Goal: Transaction & Acquisition: Purchase product/service

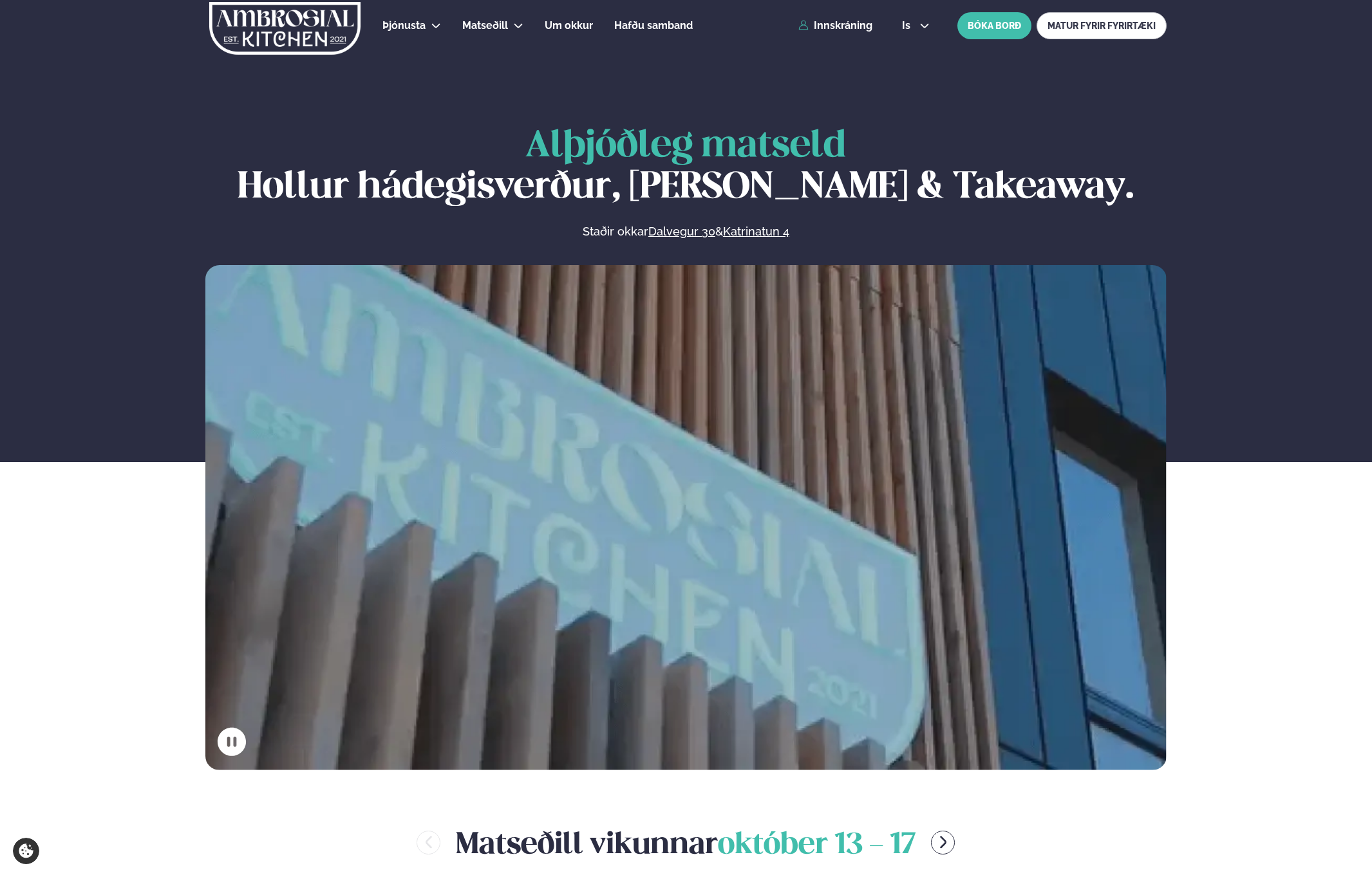
click at [805, 35] on div "Þjónusta Hádegismatur fyrir fyrirtæki Fyrirtækja veitingar Einkapartý Matseðill…" at bounding box center [686, 26] width 1038 height 51
click at [836, 30] on link "Innskráning" at bounding box center [836, 26] width 74 height 12
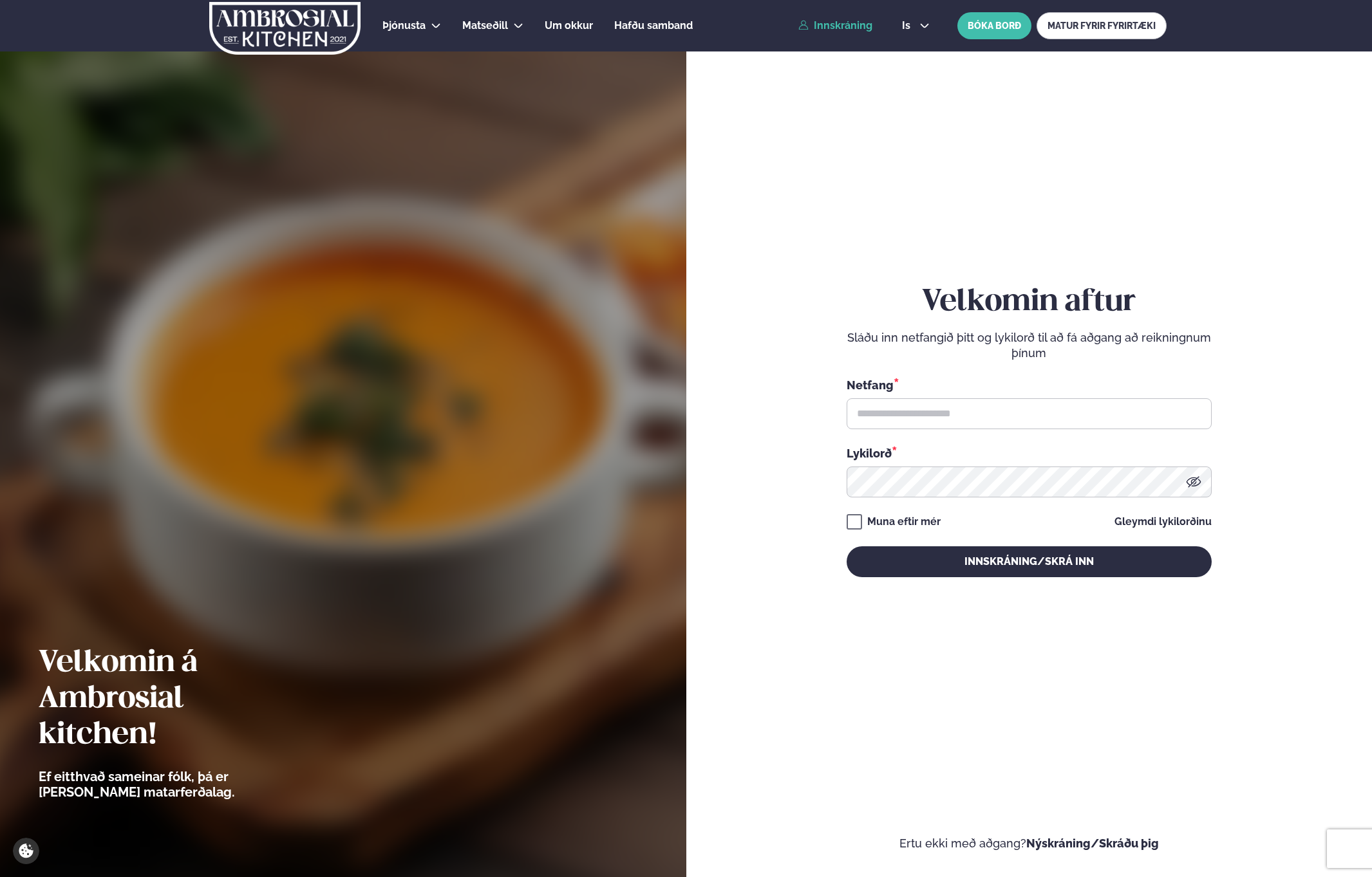
click at [930, 430] on div "Netfang * Lykilorð *" at bounding box center [1029, 437] width 365 height 121
click at [931, 426] on input "text" at bounding box center [1029, 413] width 365 height 31
type input "**********"
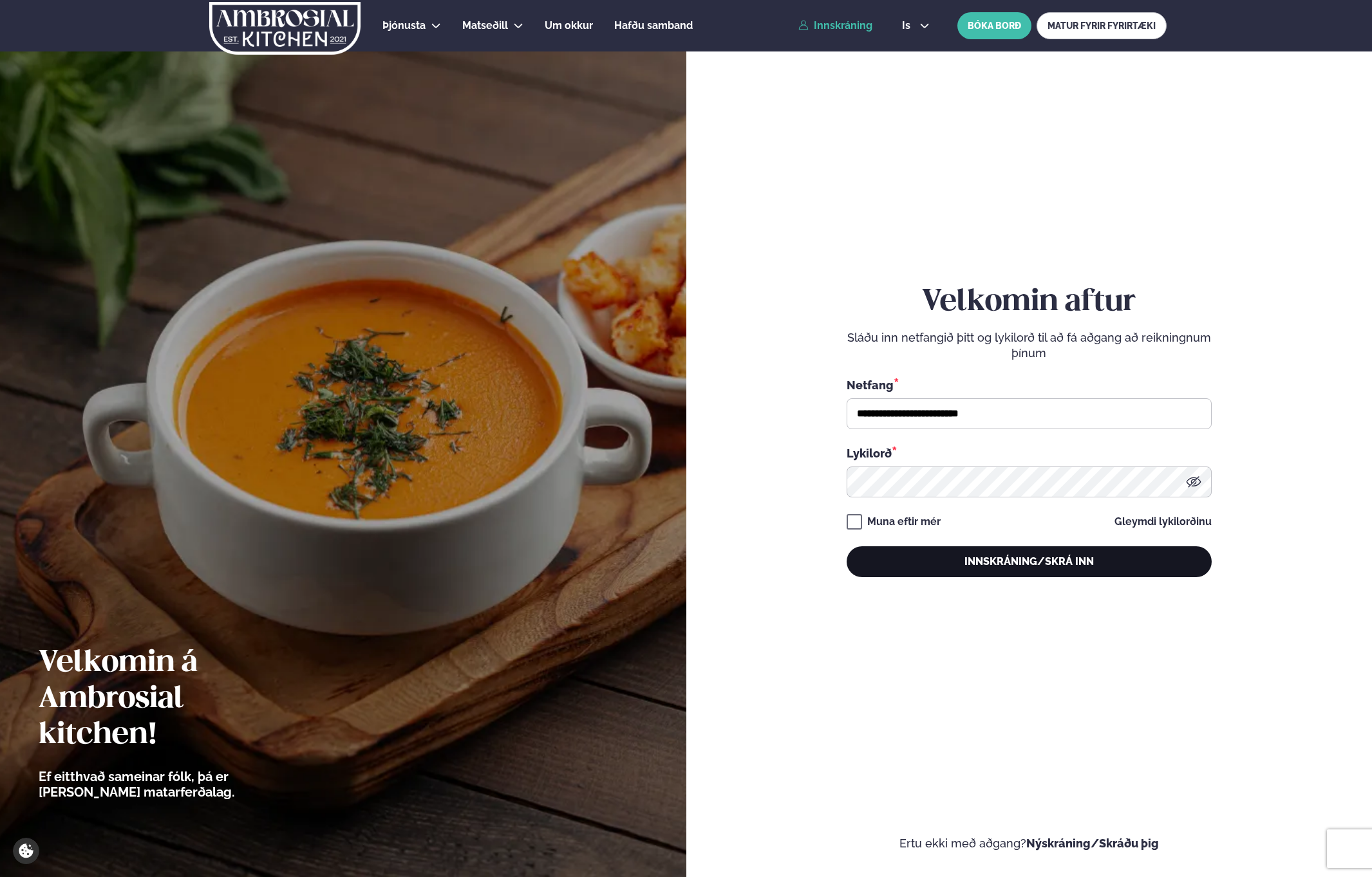
click at [923, 556] on button "Innskráning/Skrá inn" at bounding box center [1029, 562] width 365 height 31
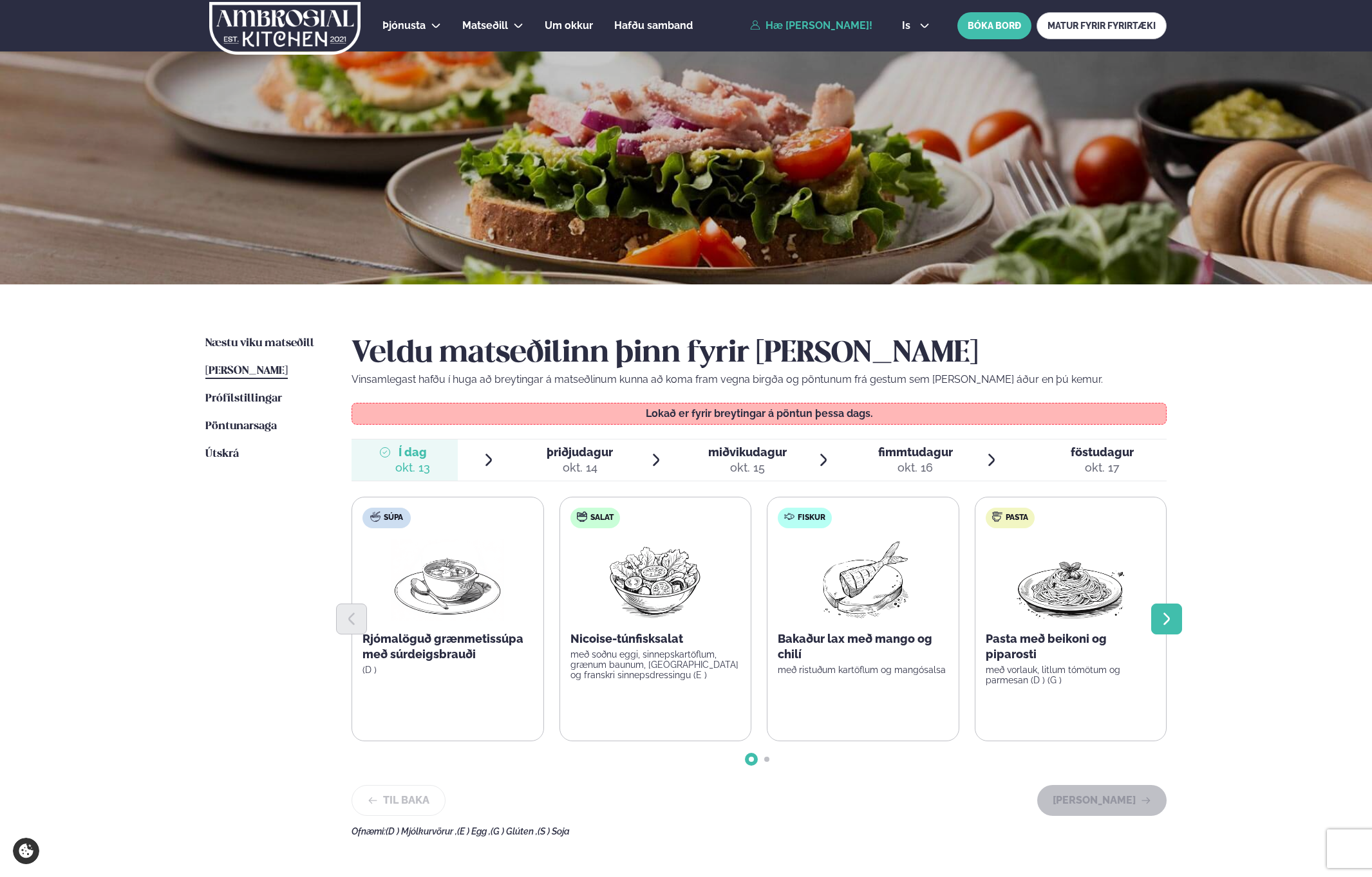
click at [1161, 621] on icon "Next slide" at bounding box center [1166, 619] width 16 height 16
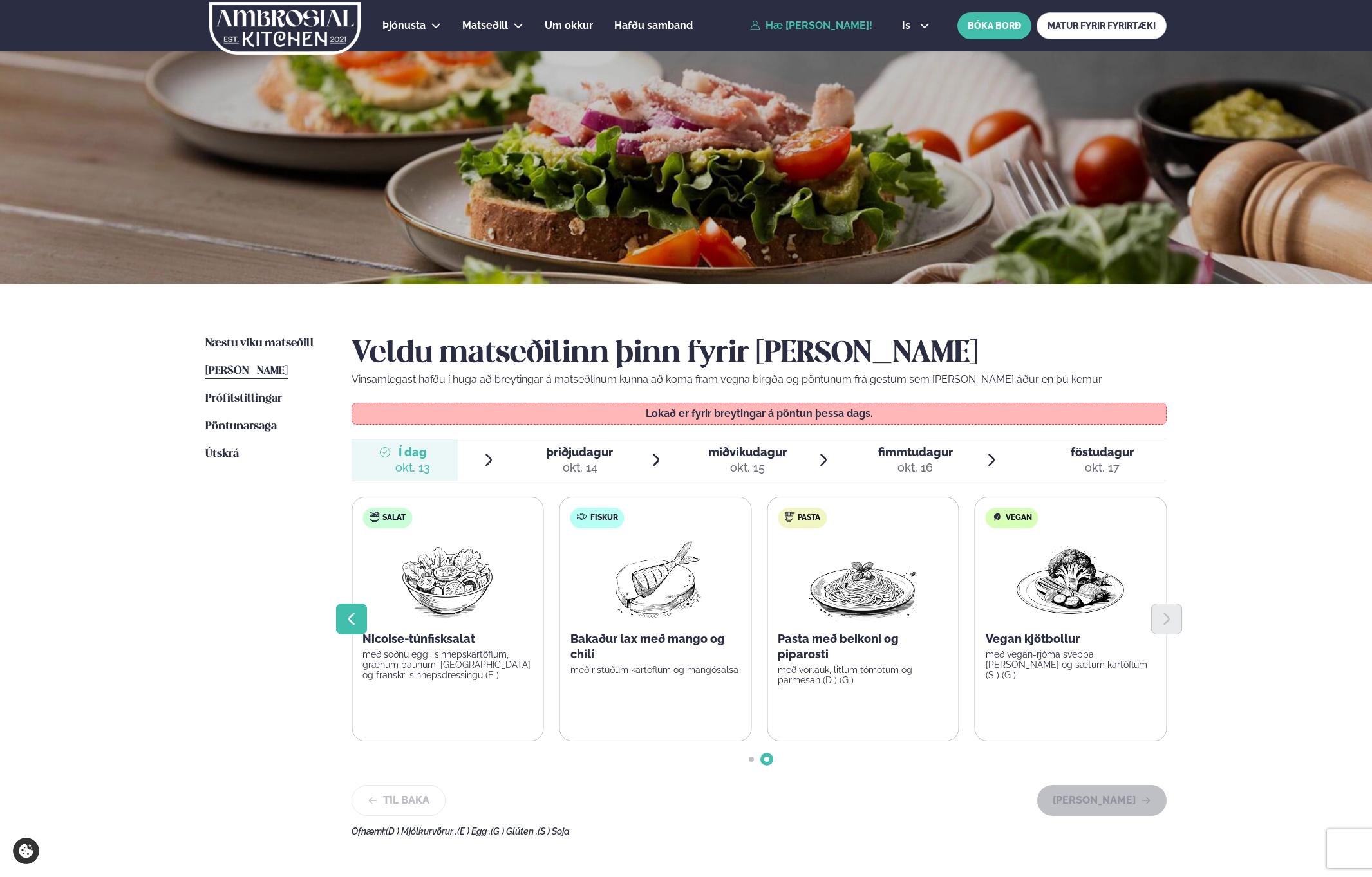
click at [344, 628] on button "Previous slide" at bounding box center [351, 619] width 31 height 31
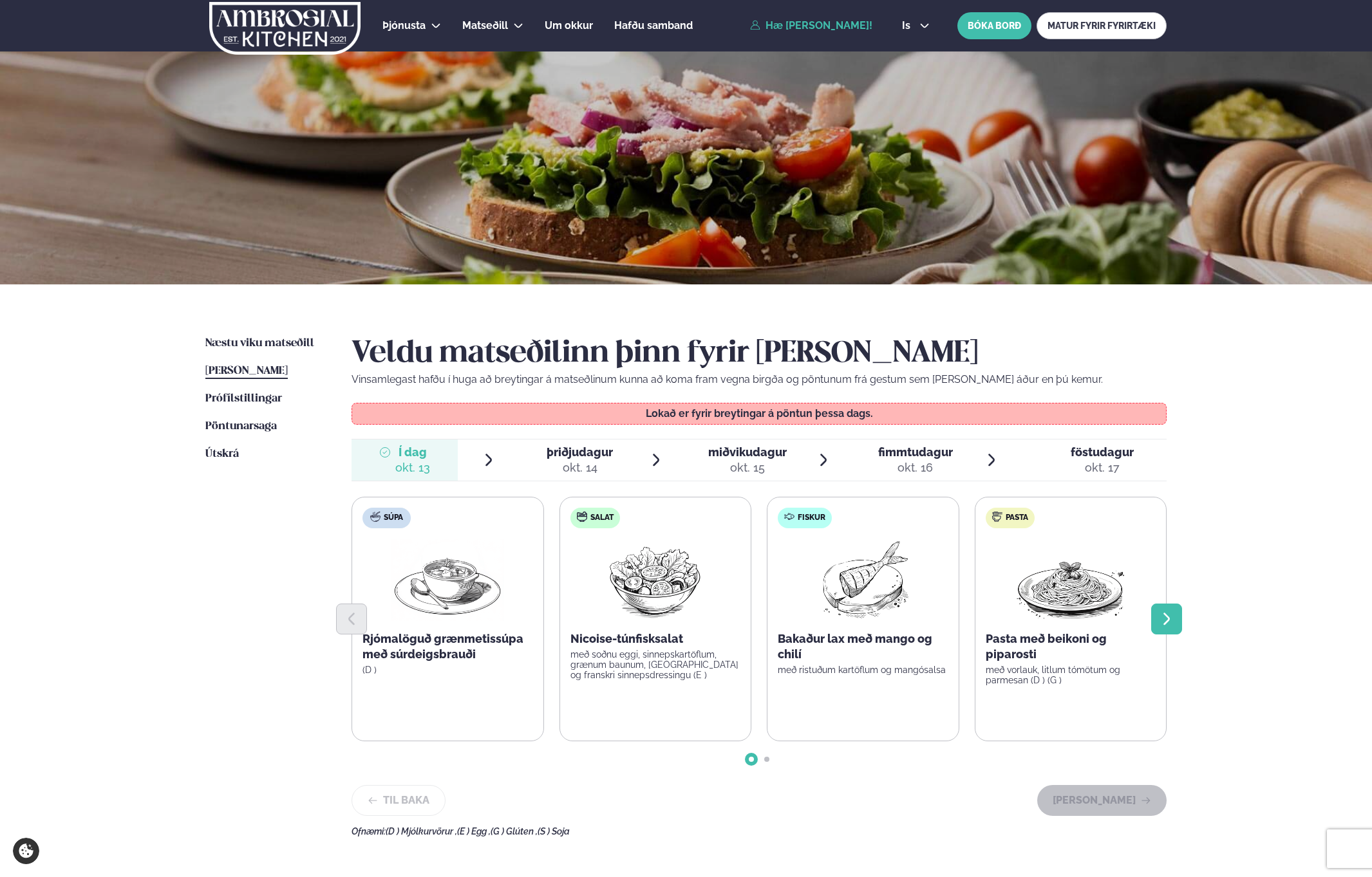
click at [1179, 621] on button "Next slide" at bounding box center [1166, 619] width 31 height 31
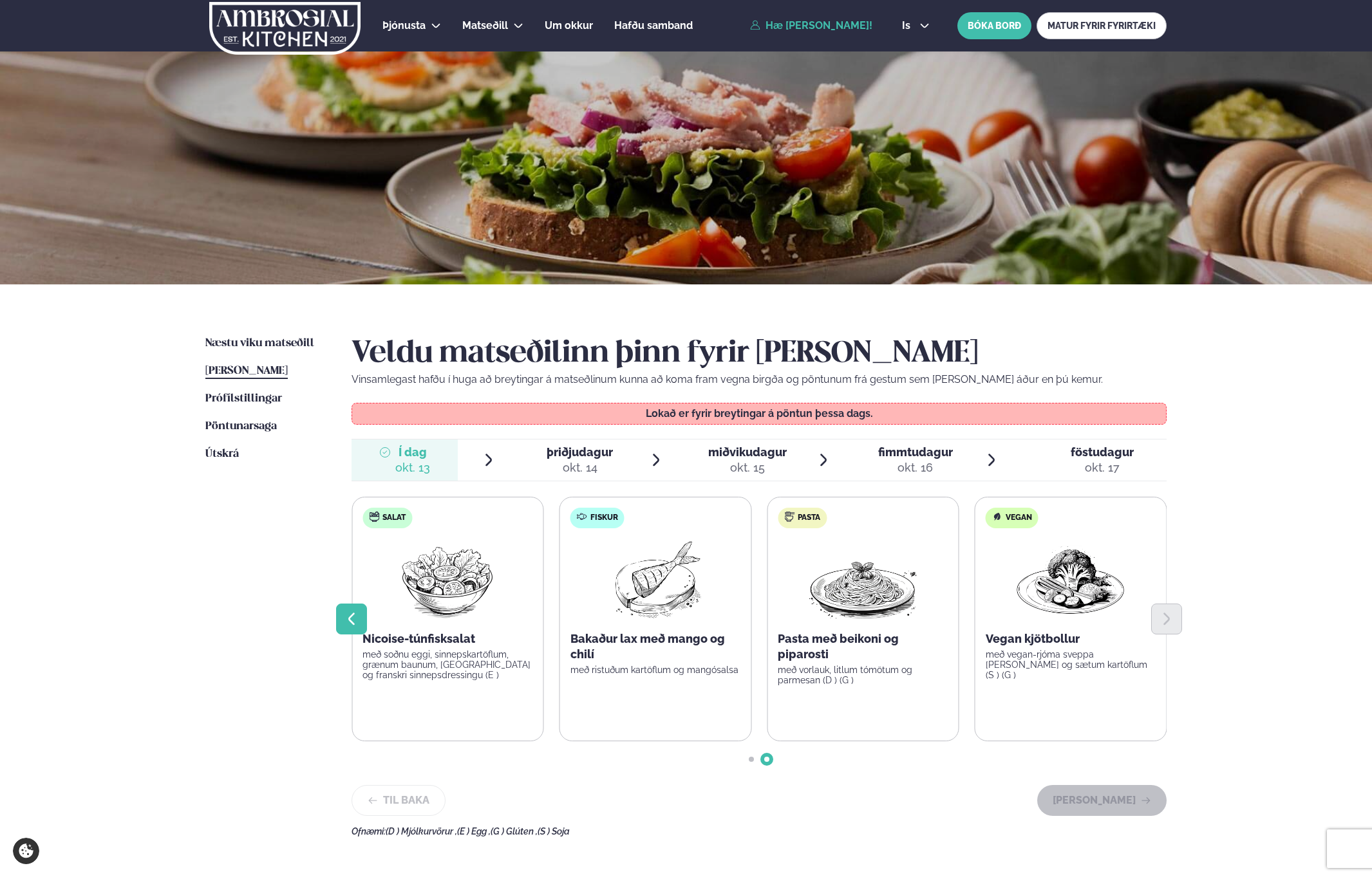
click at [359, 608] on button "Previous slide" at bounding box center [351, 619] width 31 height 31
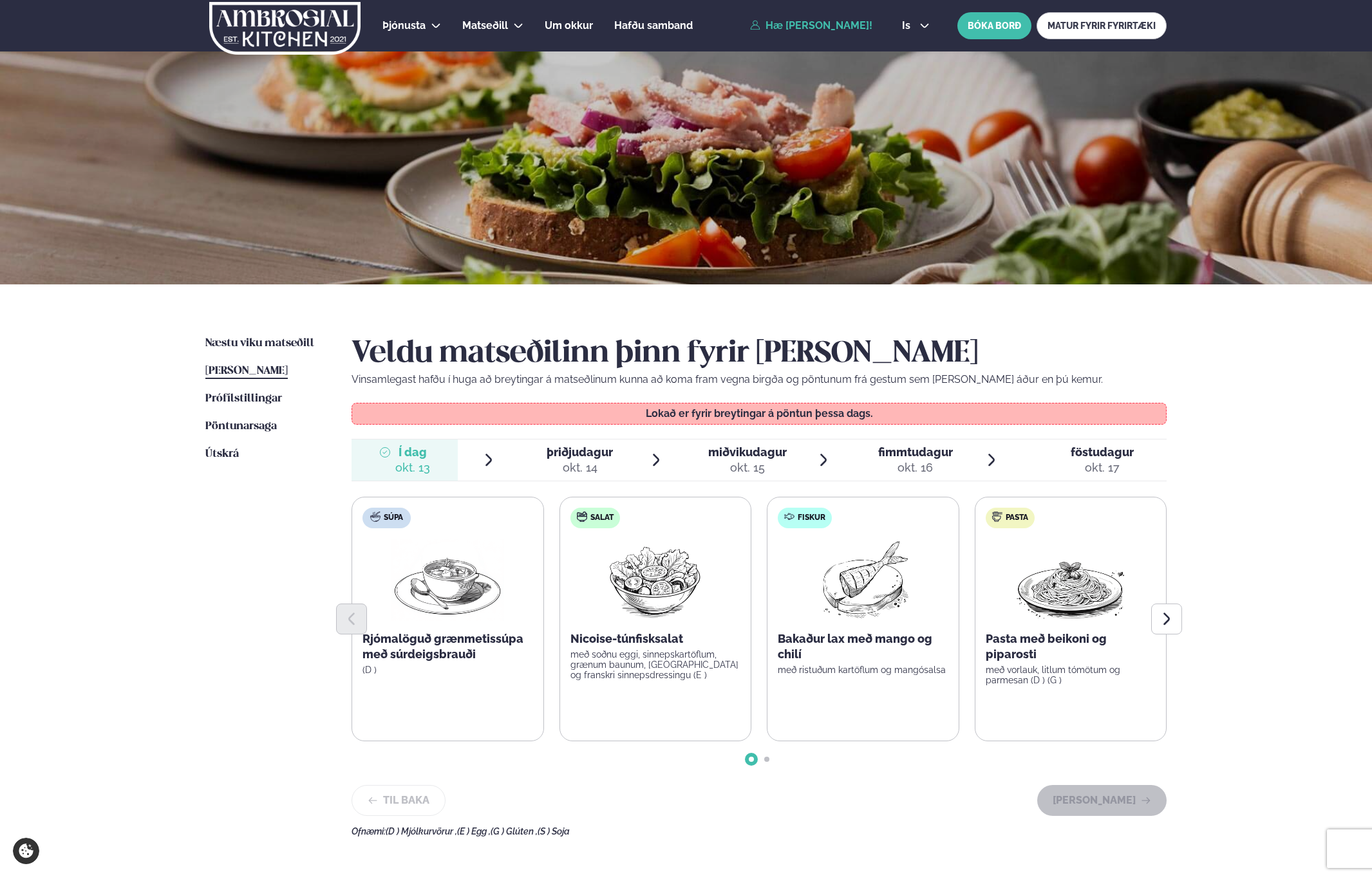
click at [557, 472] on div "okt. 14" at bounding box center [580, 467] width 66 height 16
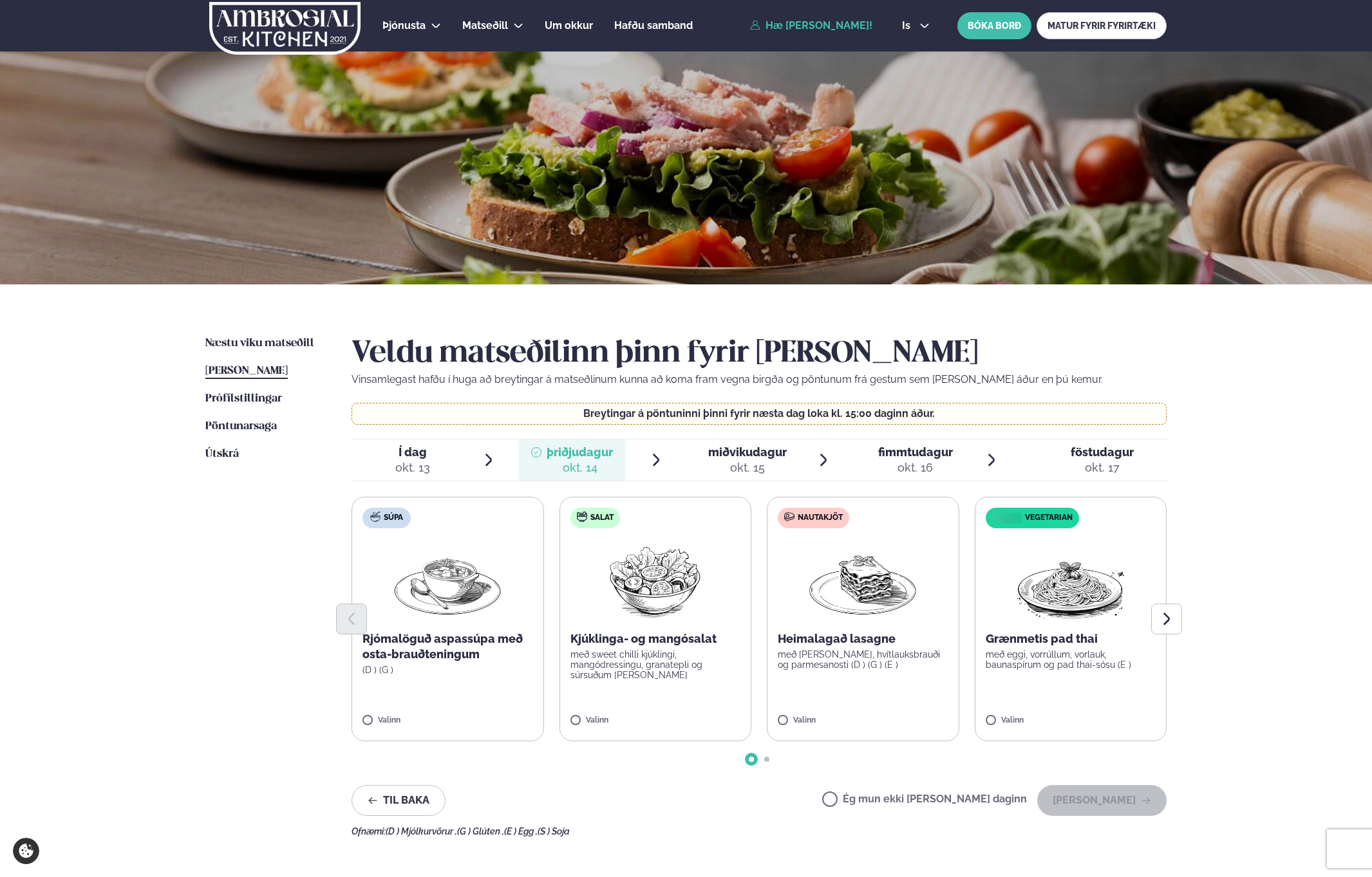
click at [700, 459] on div at bounding box center [698, 460] width 10 height 31
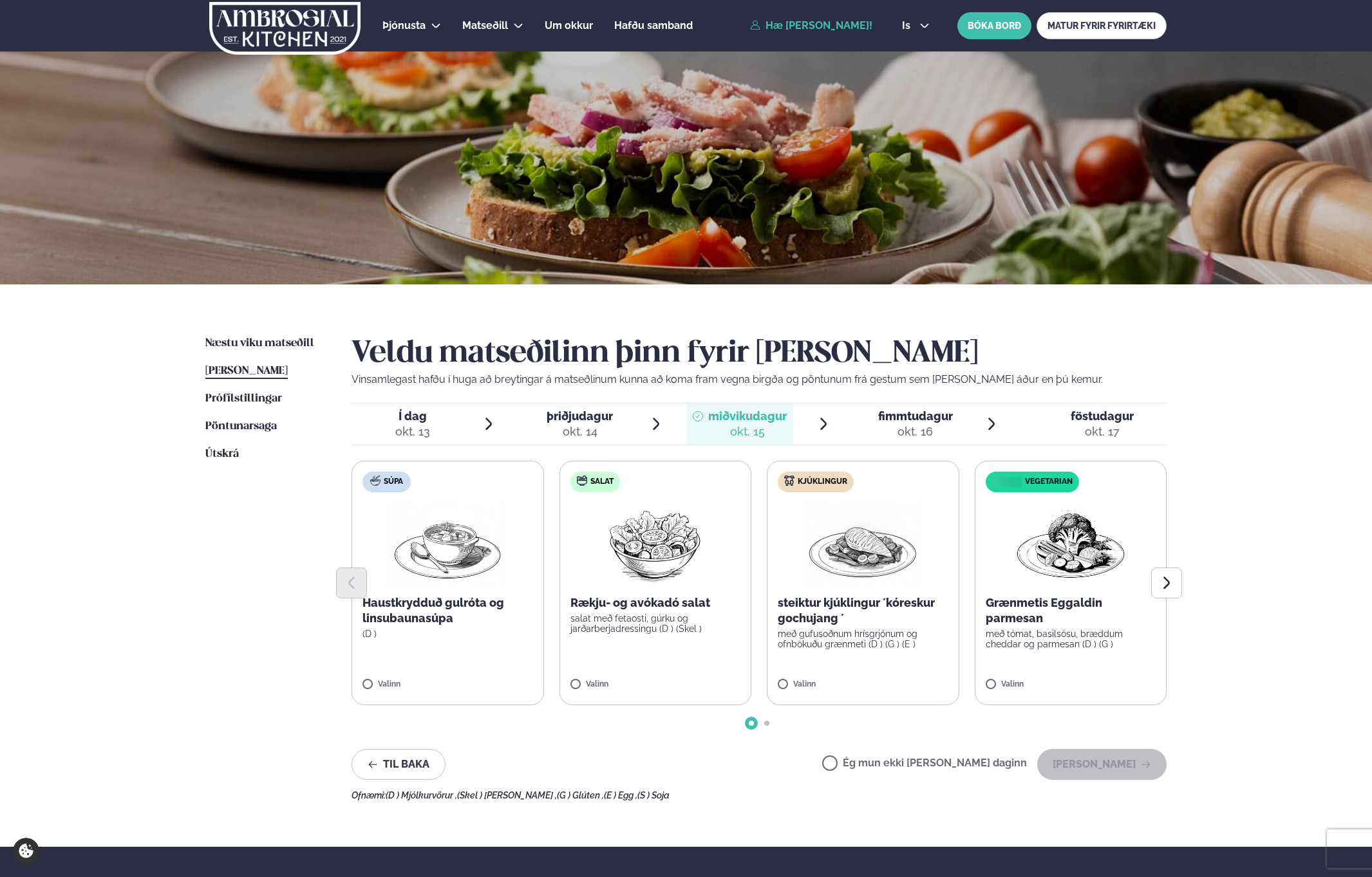
click at [607, 448] on div "Veldu matseðilinn þinn fyrir [PERSON_NAME] Vinsamlegast hafðu í huga að breytin…" at bounding box center [759, 568] width 815 height 465
click at [635, 438] on li "þriðjudagur þri. [DATE]" at bounding box center [591, 424] width 145 height 41
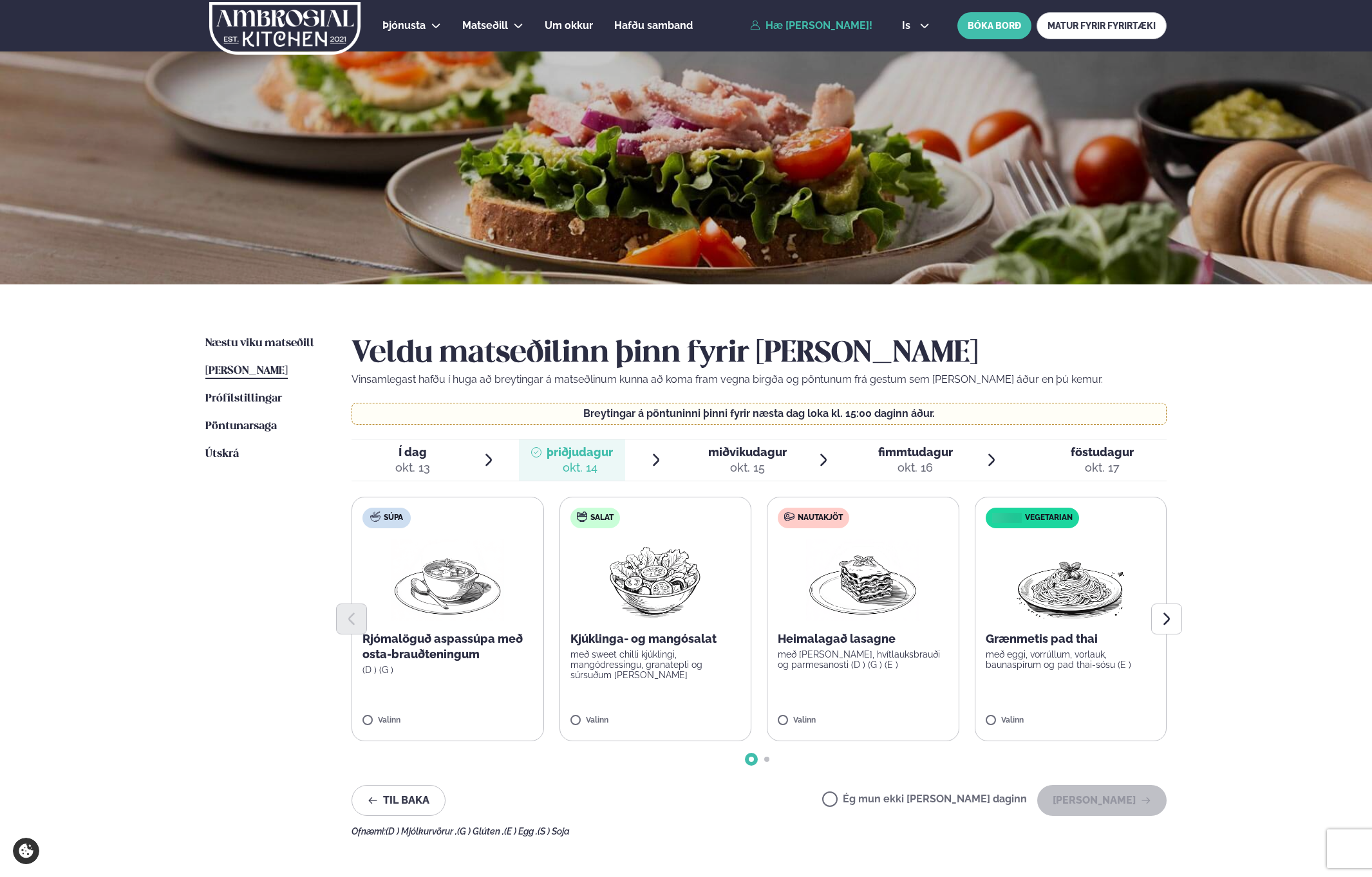
click at [1075, 600] on img at bounding box center [1071, 580] width 113 height 83
click at [1041, 712] on div at bounding box center [1033, 714] width 49 height 26
click at [1071, 601] on img at bounding box center [1071, 580] width 113 height 83
click at [1140, 801] on button "[PERSON_NAME]" at bounding box center [1102, 800] width 130 height 31
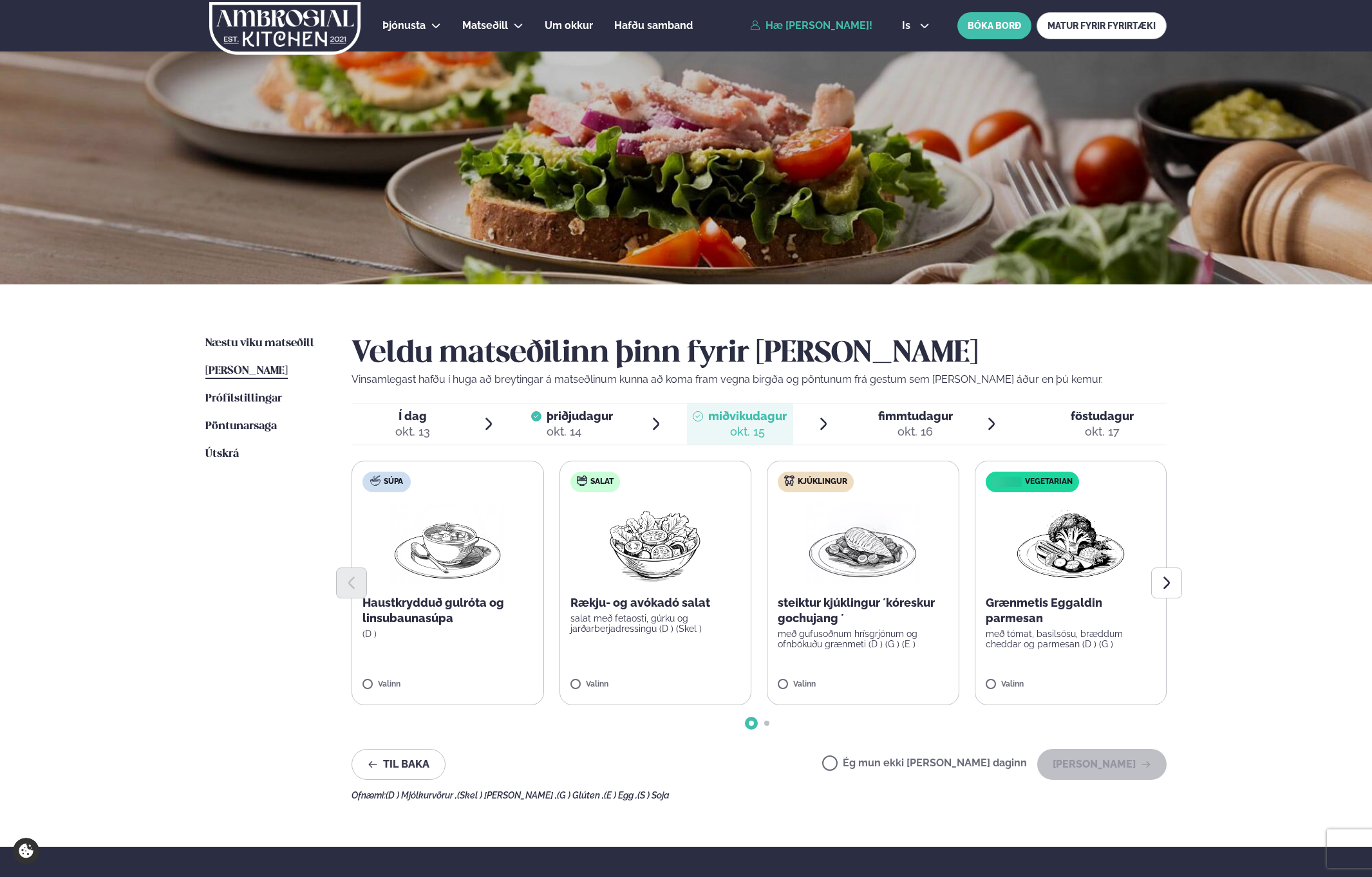
click at [562, 418] on span "þriðjudagur" at bounding box center [580, 416] width 66 height 13
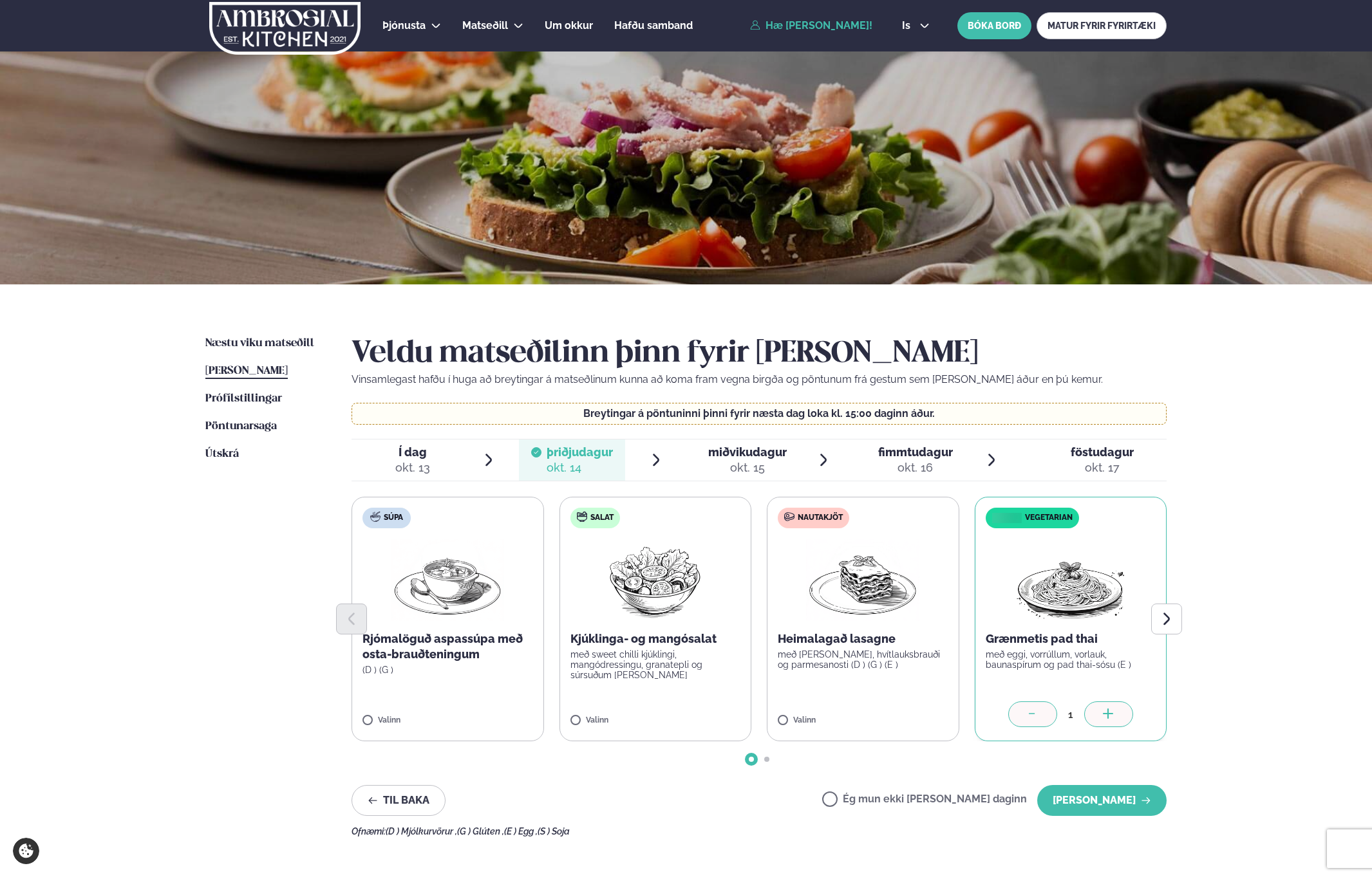
click at [730, 461] on div "okt. 15" at bounding box center [747, 467] width 78 height 16
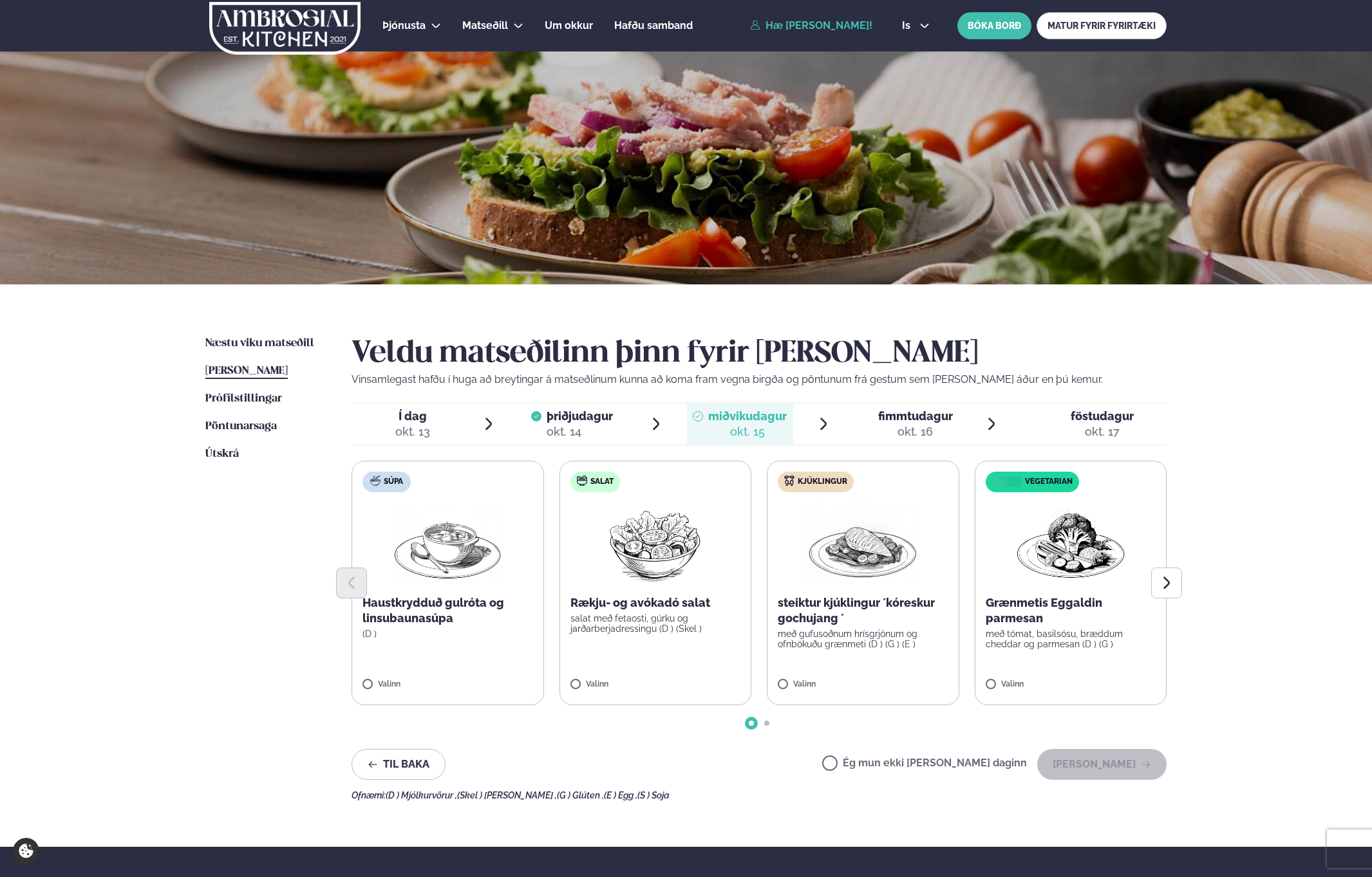
click at [893, 636] on p "með gufusoðnum hrísgrjónum og ofnbökuðu grænmeti (D ) (G ) (E )" at bounding box center [863, 639] width 171 height 21
click at [1140, 759] on button "[PERSON_NAME]" at bounding box center [1102, 764] width 130 height 31
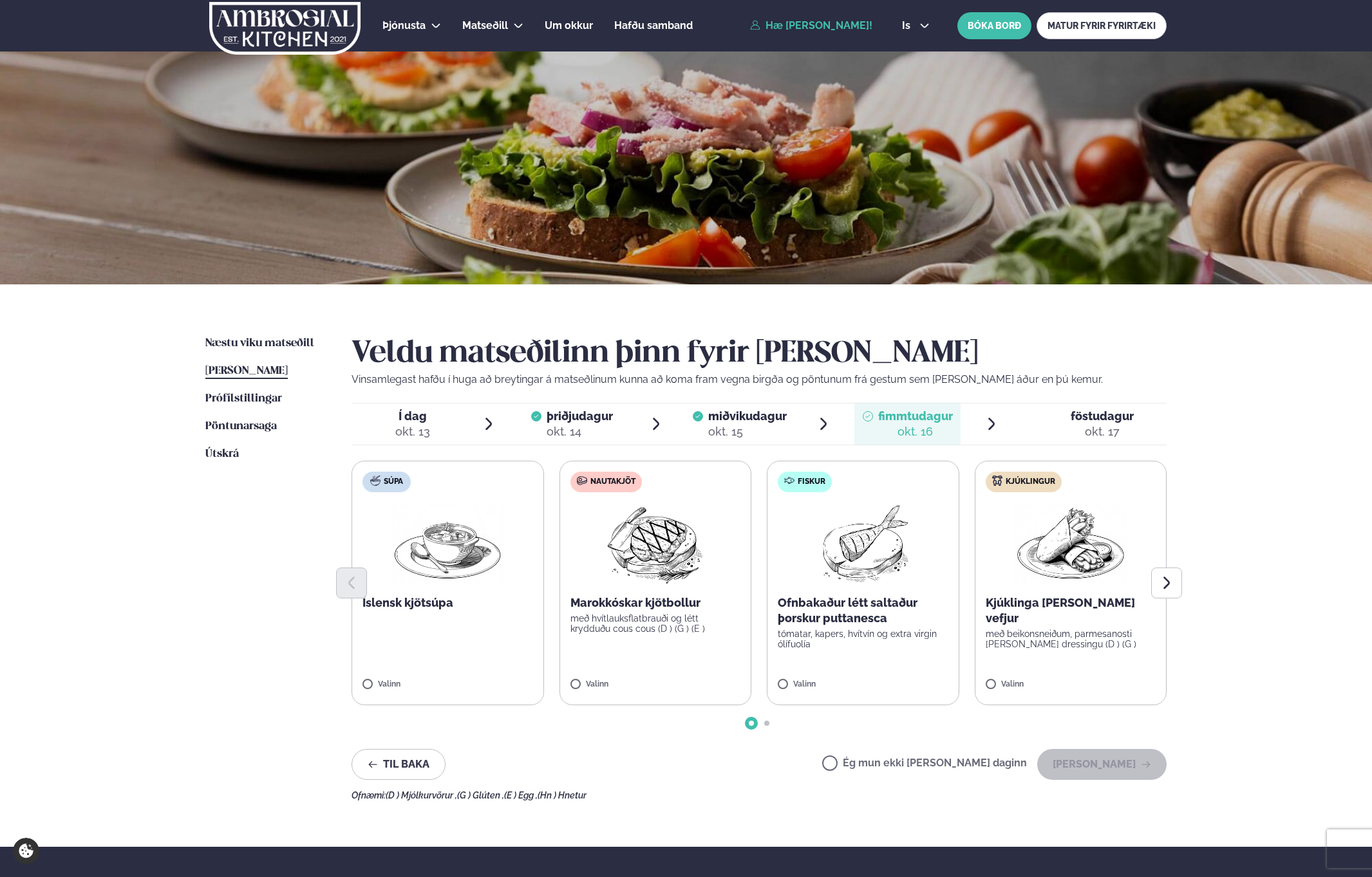
click at [1081, 631] on p "með beikonsneiðum, parmesanosti [PERSON_NAME] dressingu (D ) (G )" at bounding box center [1071, 639] width 171 height 21
drag, startPoint x: 1113, startPoint y: 769, endPoint x: 866, endPoint y: 655, distance: 272.0
click at [868, 657] on div "Veldu matseðilinn þinn fyrir [PERSON_NAME] Vinsamlegast hafðu í huga að breytin…" at bounding box center [759, 568] width 815 height 465
click at [861, 652] on label "Fiskur Ofnbakaður létt saltaður þorskur puttanesca tómatar, kapers, hvítvín og …" at bounding box center [862, 583] width 192 height 244
click at [1037, 680] on icon at bounding box center [1033, 680] width 13 height 13
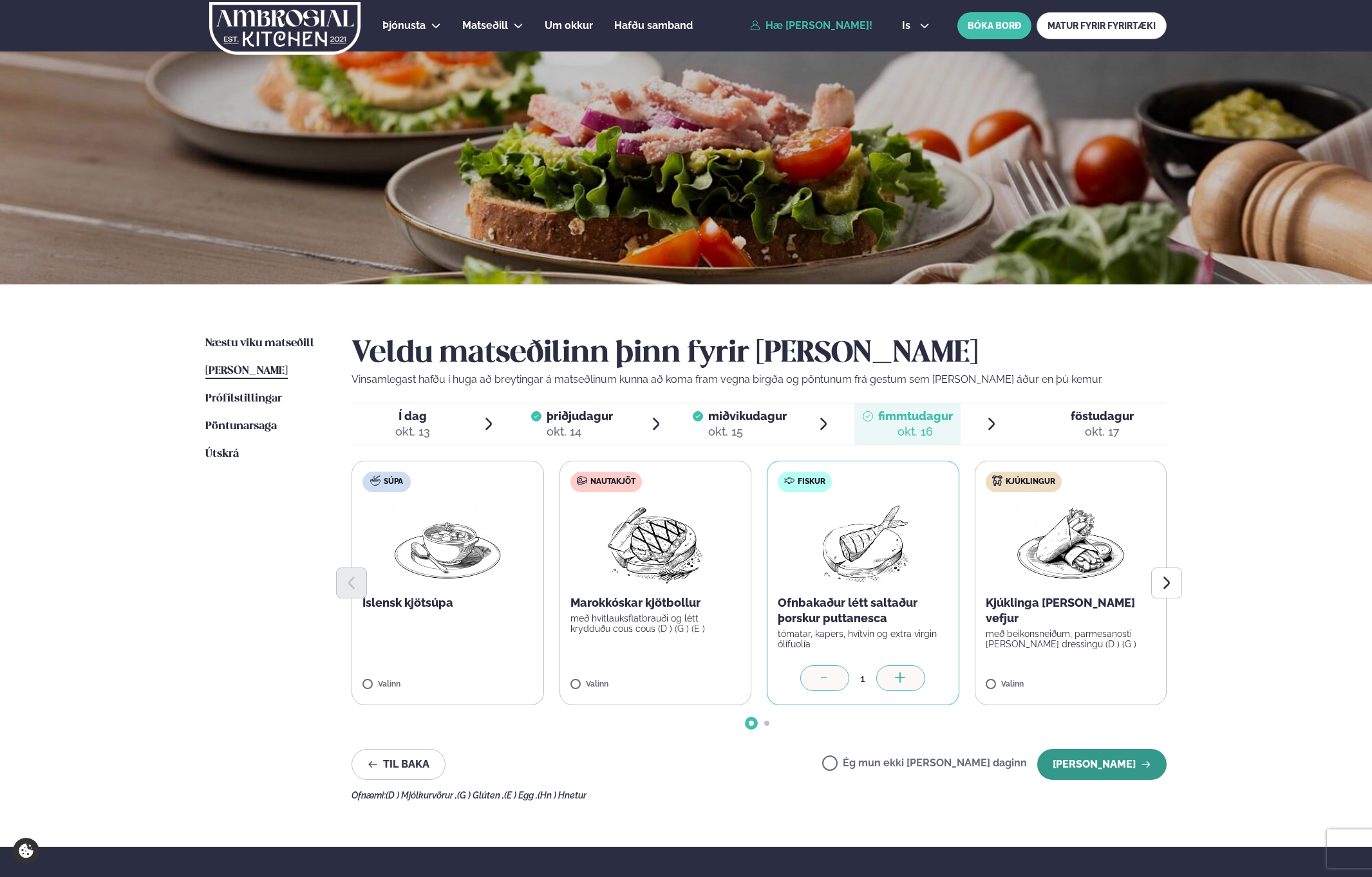
click at [1096, 759] on button "[PERSON_NAME]" at bounding box center [1102, 764] width 130 height 31
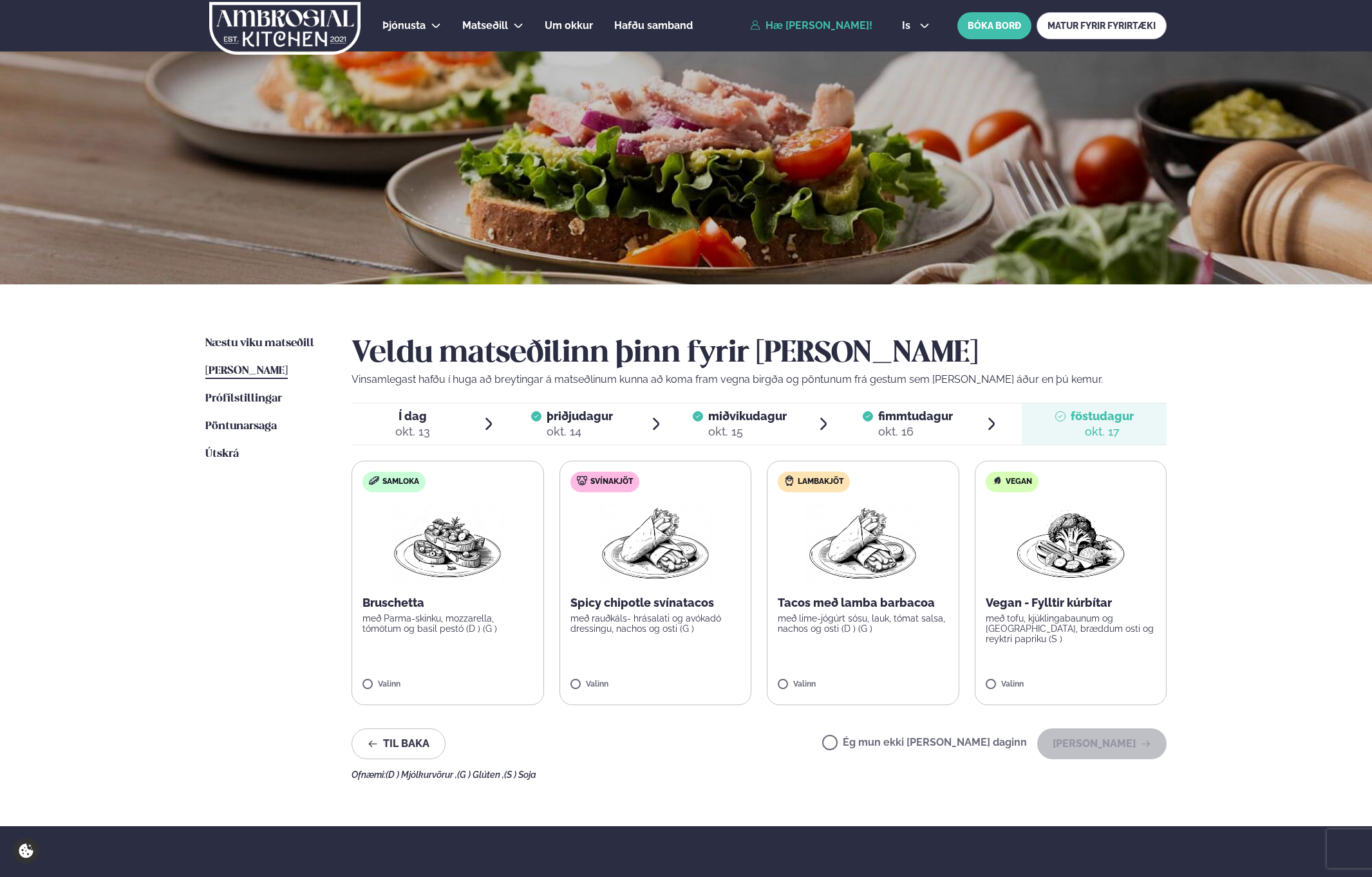
click at [449, 567] on img at bounding box center [447, 544] width 113 height 83
click at [438, 544] on img at bounding box center [447, 544] width 113 height 83
click at [1134, 743] on button "[PERSON_NAME]" at bounding box center [1102, 743] width 130 height 31
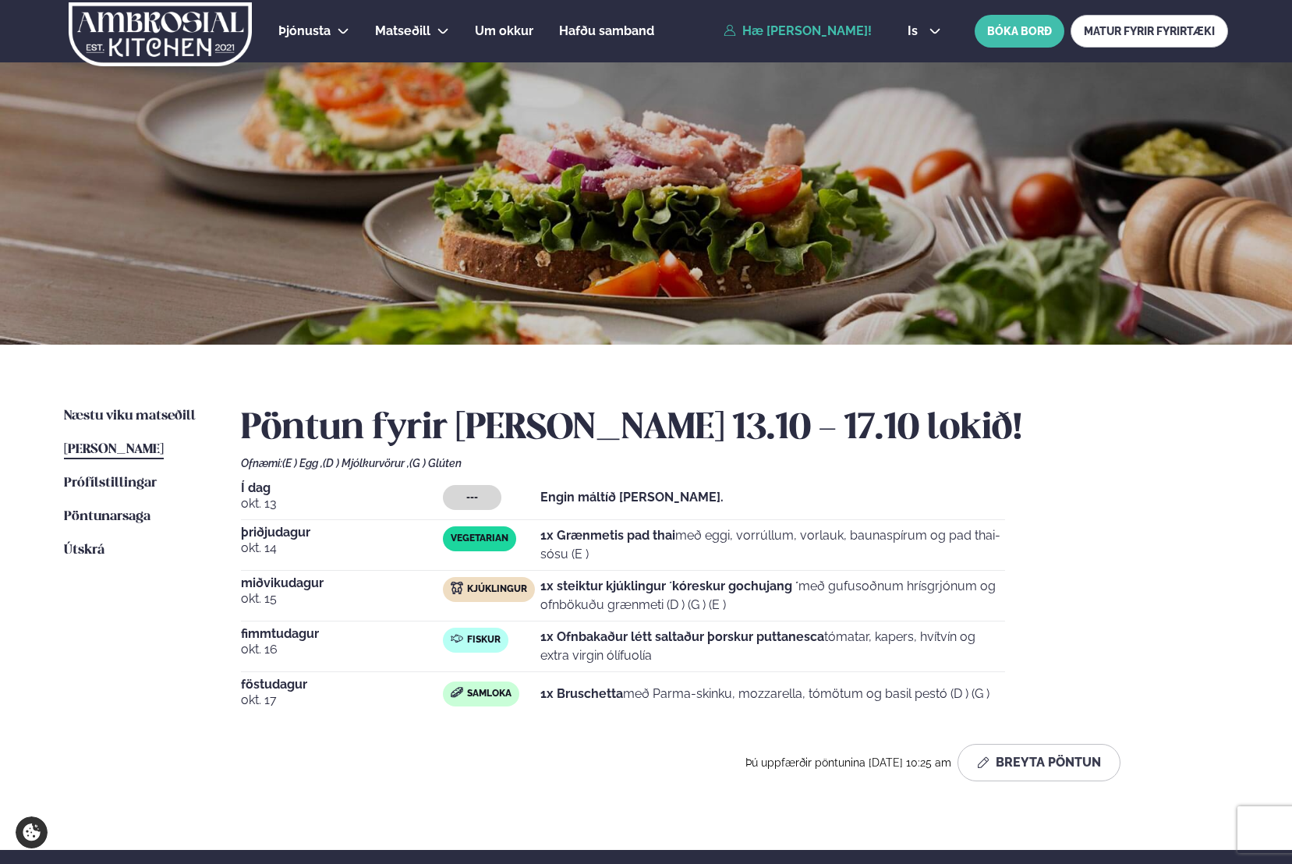
click at [1132, 401] on div "Næstu [PERSON_NAME] matseðill Næsta vika [PERSON_NAME] matseðill [PERSON_NAME] …" at bounding box center [645, 597] width 1257 height 505
